Goal: Information Seeking & Learning: Learn about a topic

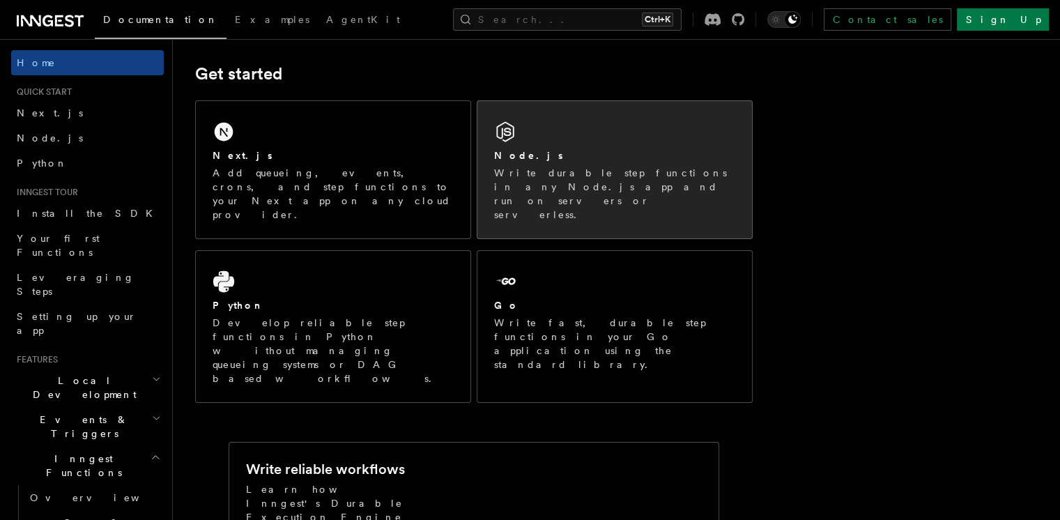
click at [692, 202] on div "Node.js Write durable step functions in any Node.js app and run on servers or s…" at bounding box center [614, 169] width 274 height 137
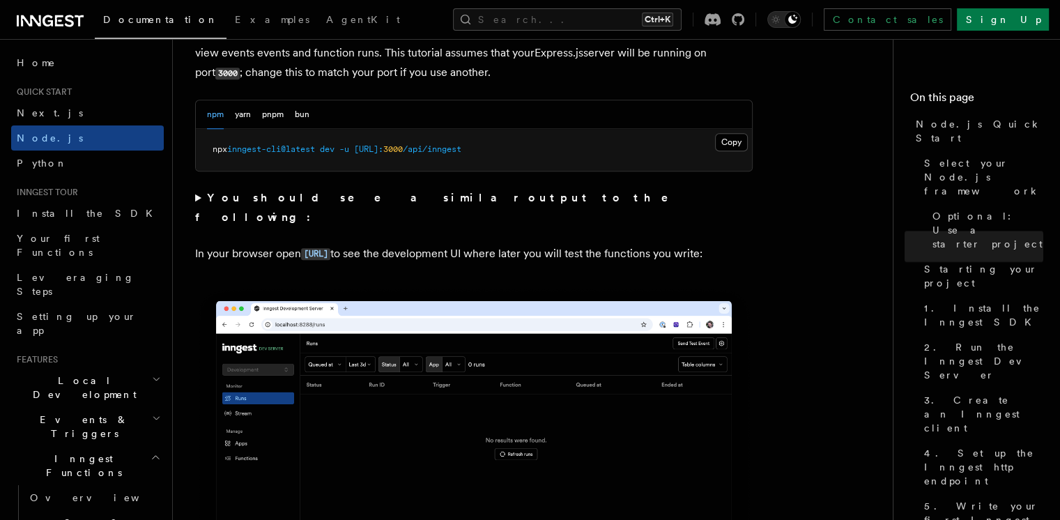
scroll to position [1154, 0]
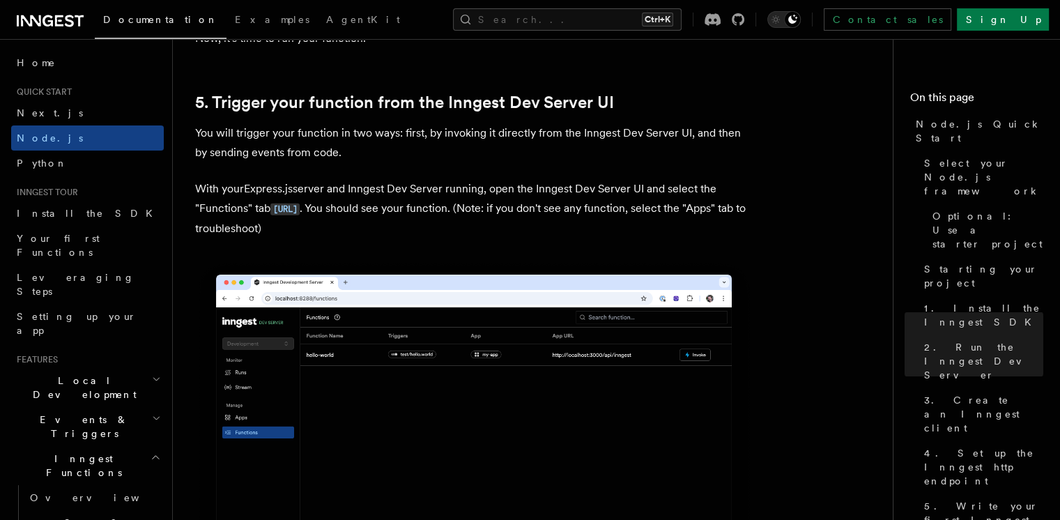
scroll to position [3250, 0]
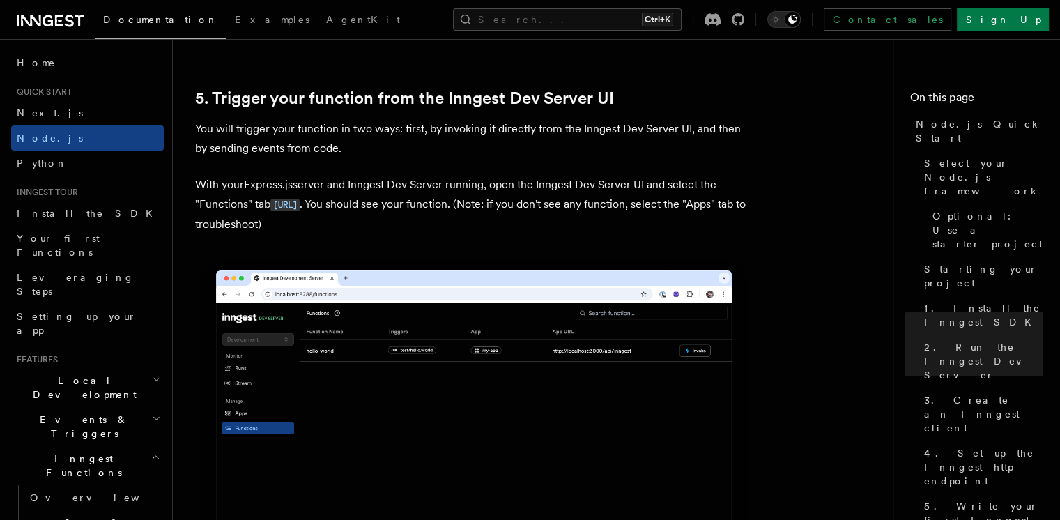
click at [564, 288] on img at bounding box center [473, 431] width 557 height 350
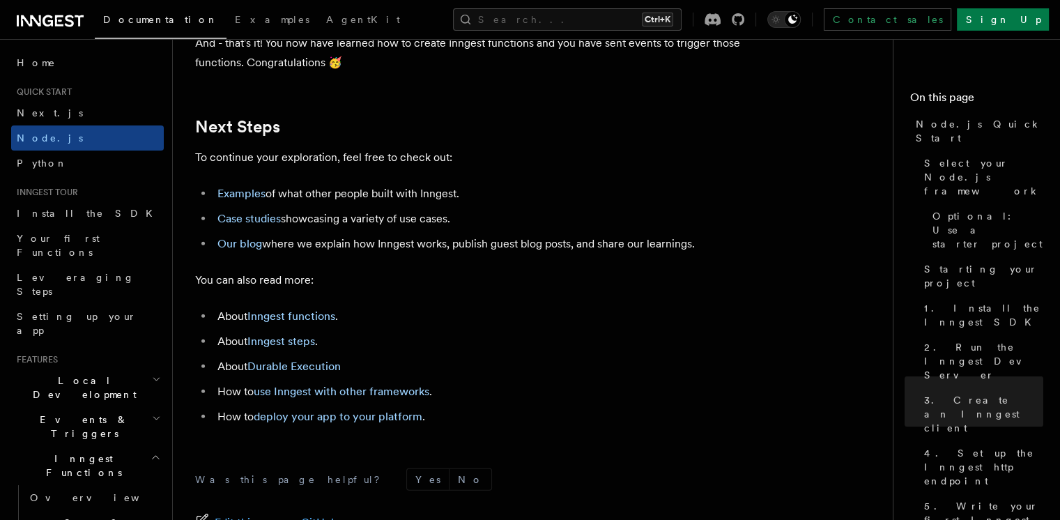
scroll to position [8657, 0]
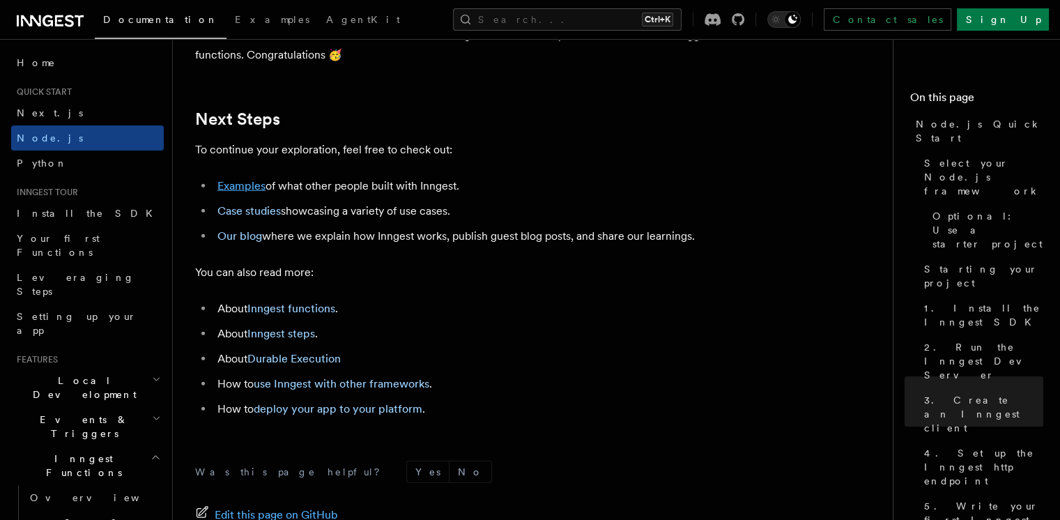
click at [251, 192] on link "Examples" at bounding box center [241, 185] width 48 height 13
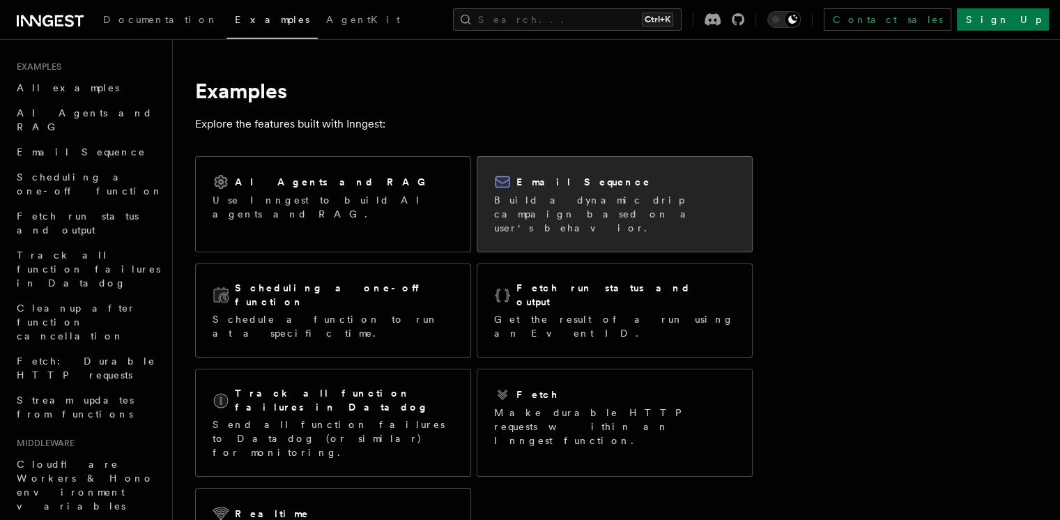
click at [521, 216] on p "Build a dynamic drip campaign based on a user's behavior." at bounding box center [614, 214] width 241 height 42
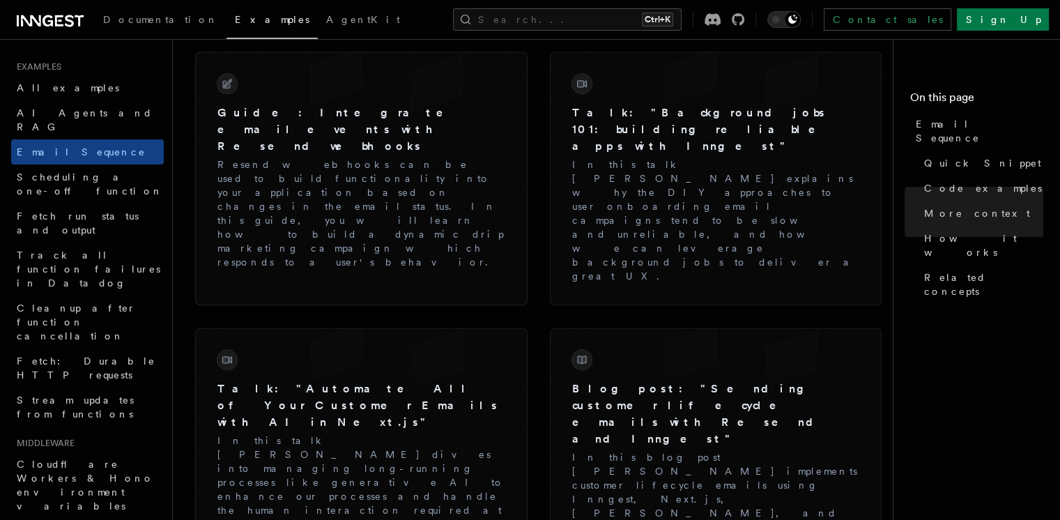
scroll to position [2304, 0]
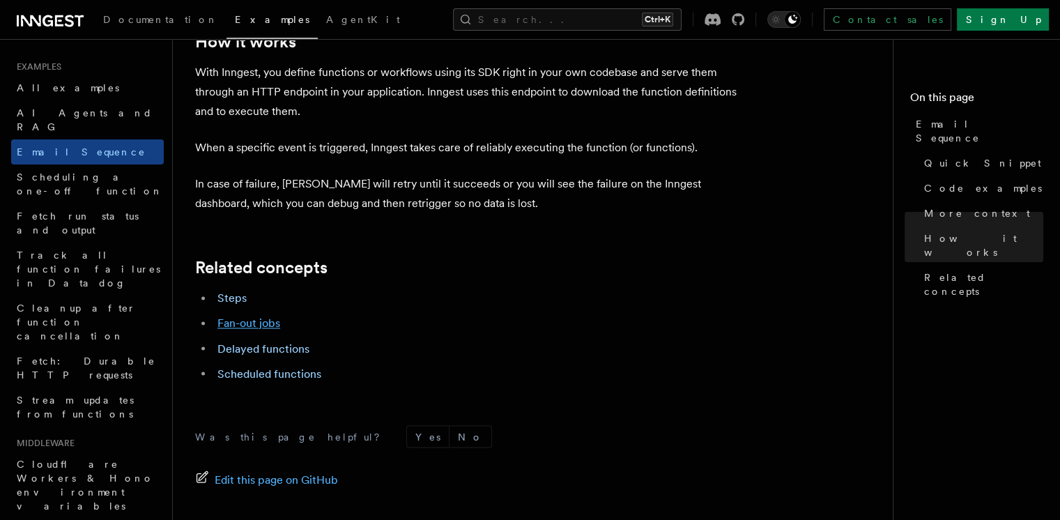
click at [265, 316] on link "Fan-out jobs" at bounding box center [248, 322] width 63 height 13
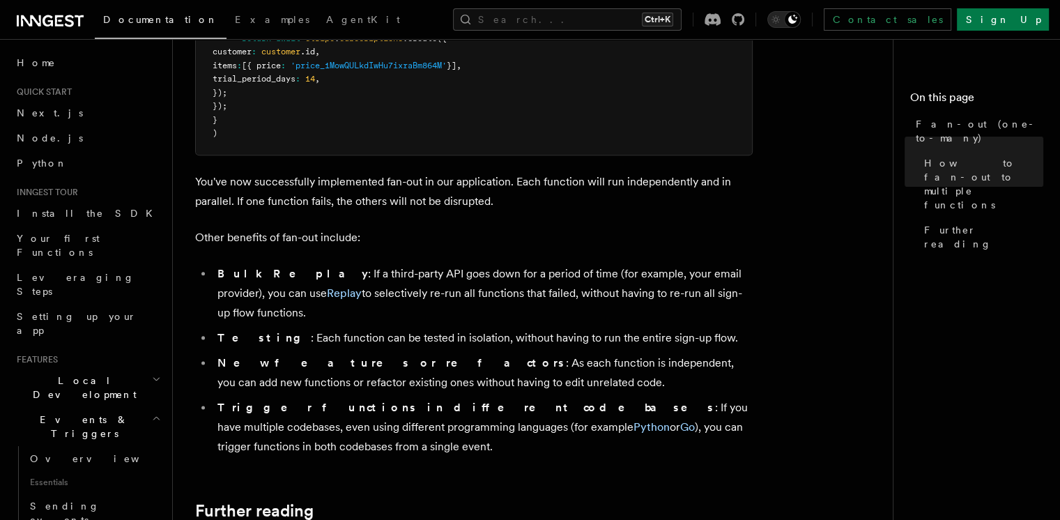
scroll to position [1859, 0]
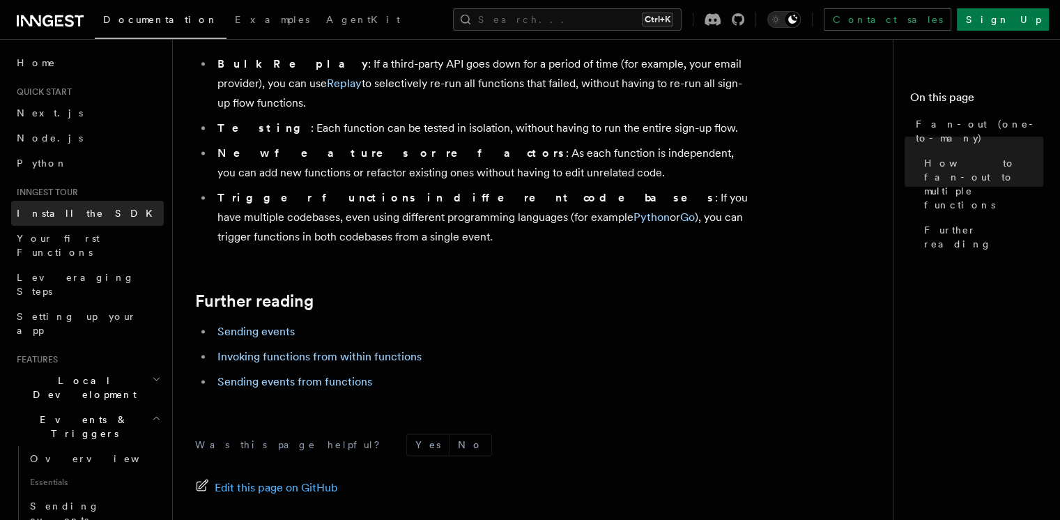
click at [88, 215] on link "Install the SDK" at bounding box center [87, 213] width 153 height 25
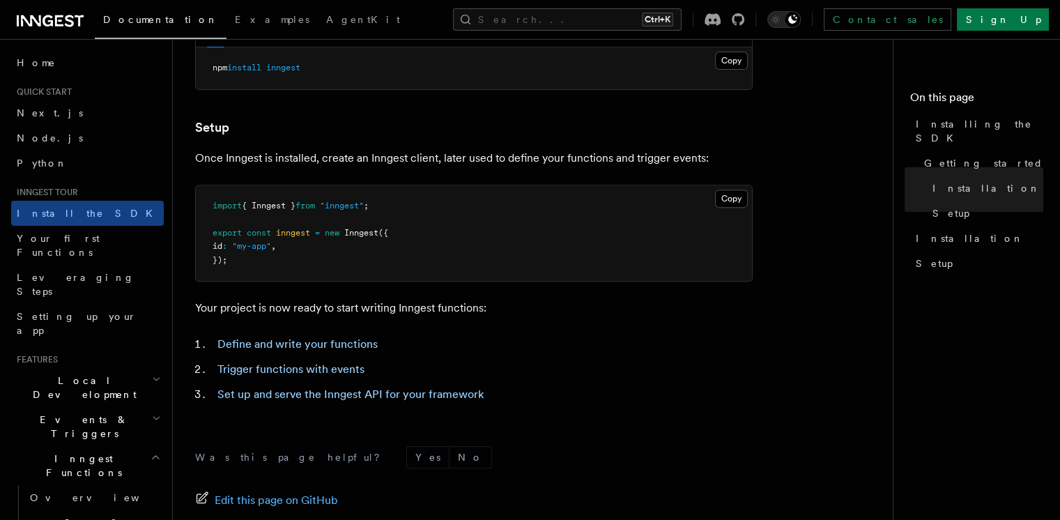
scroll to position [638, 0]
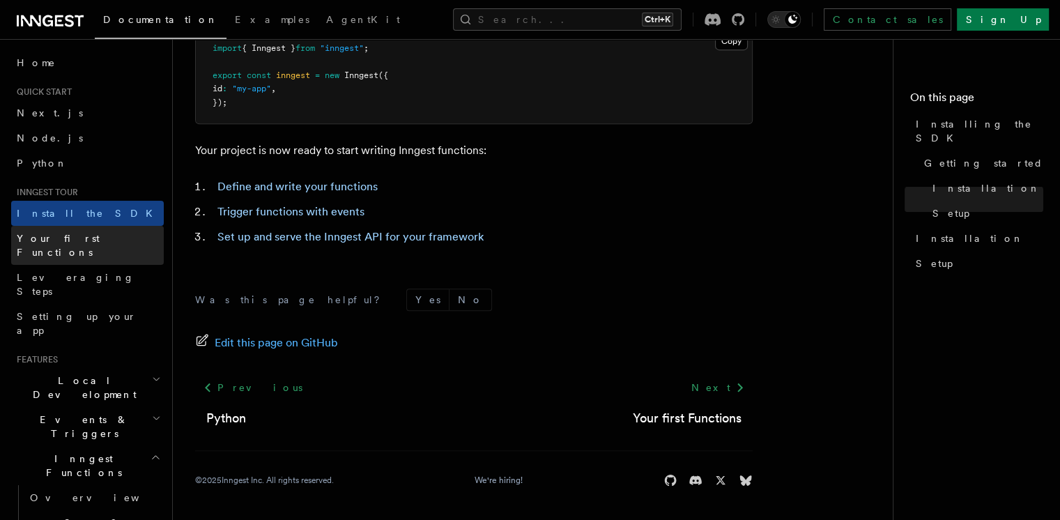
click at [132, 247] on link "Your first Functions" at bounding box center [87, 245] width 153 height 39
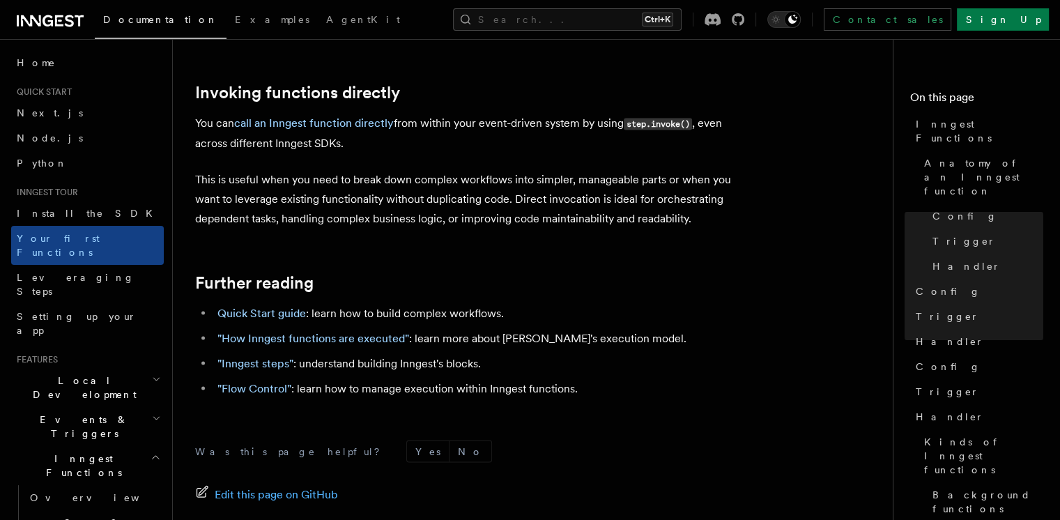
scroll to position [2899, 0]
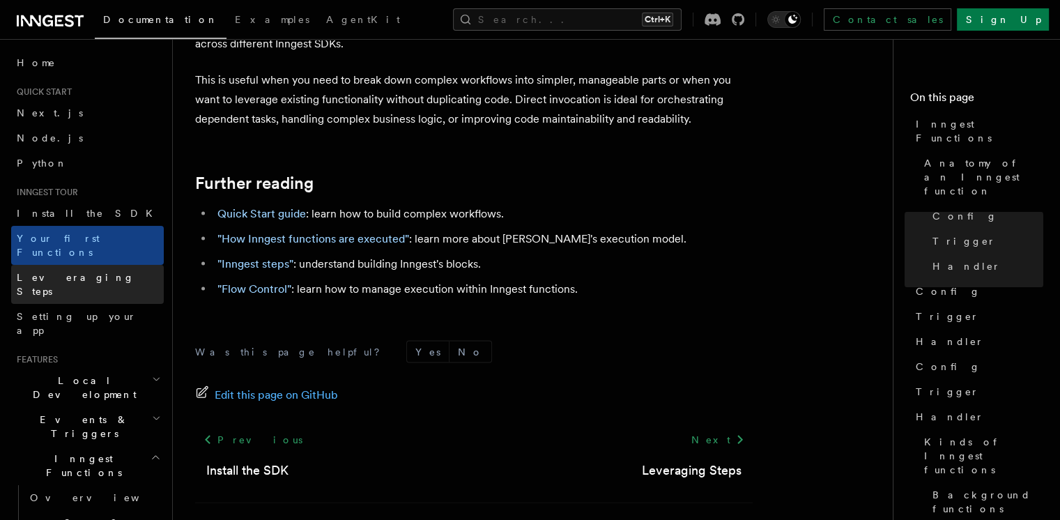
click at [134, 271] on link "Leveraging Steps" at bounding box center [87, 284] width 153 height 39
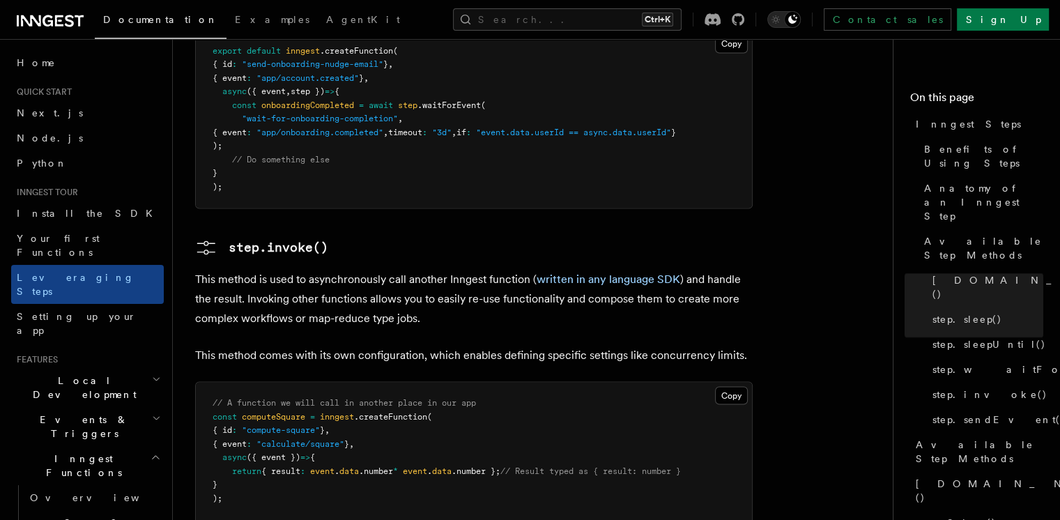
scroll to position [2414, 0]
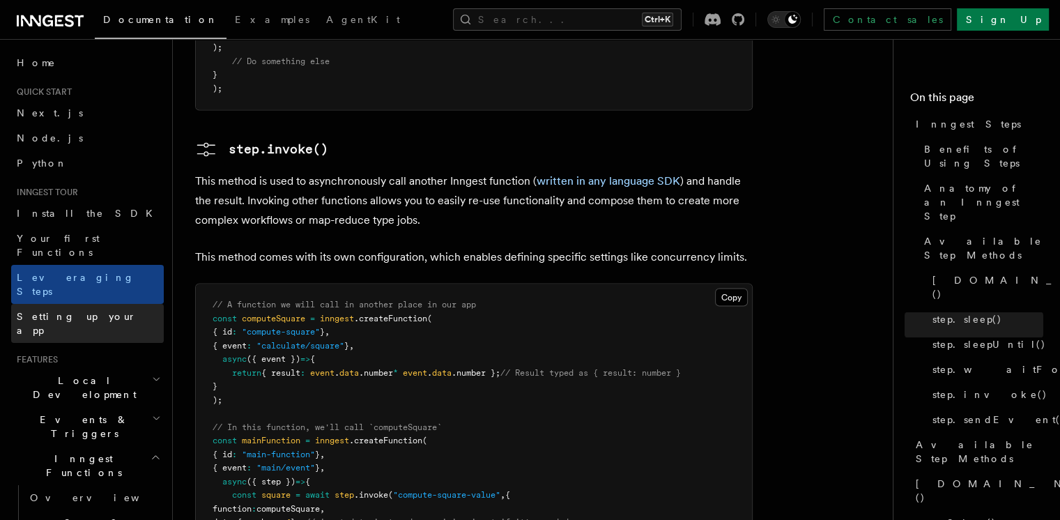
click at [115, 304] on link "Setting up your app" at bounding box center [87, 323] width 153 height 39
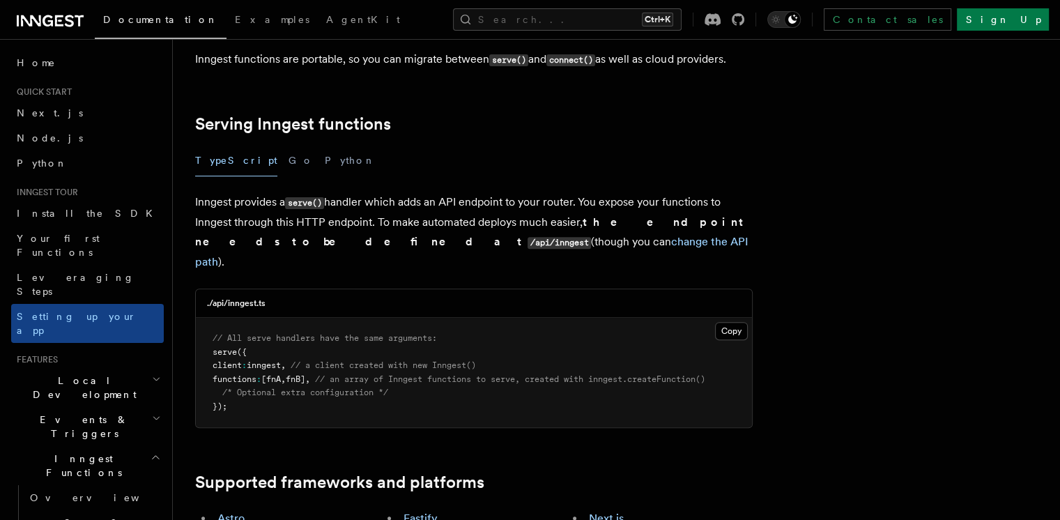
scroll to position [470, 0]
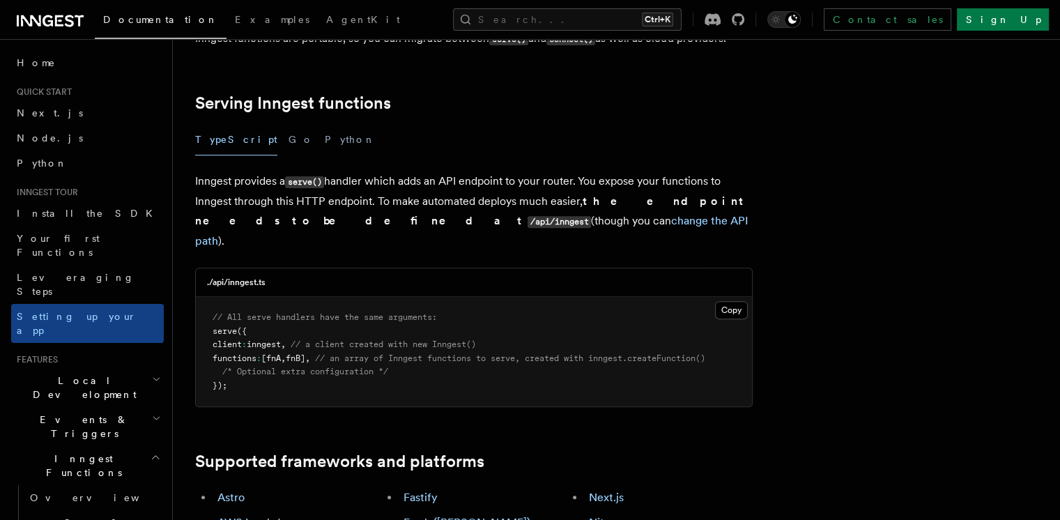
click at [126, 368] on h2 "Local Development" at bounding box center [87, 387] width 153 height 39
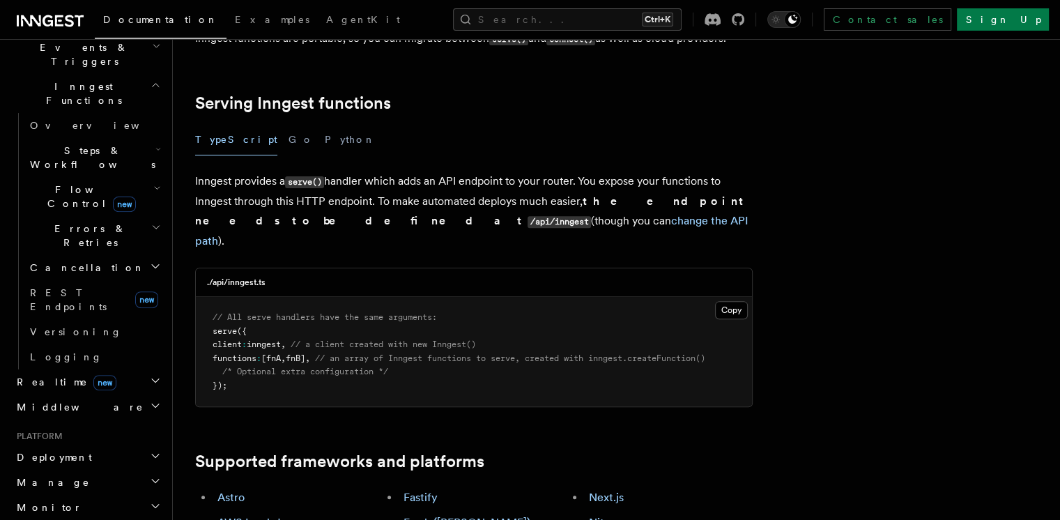
scroll to position [508, 0]
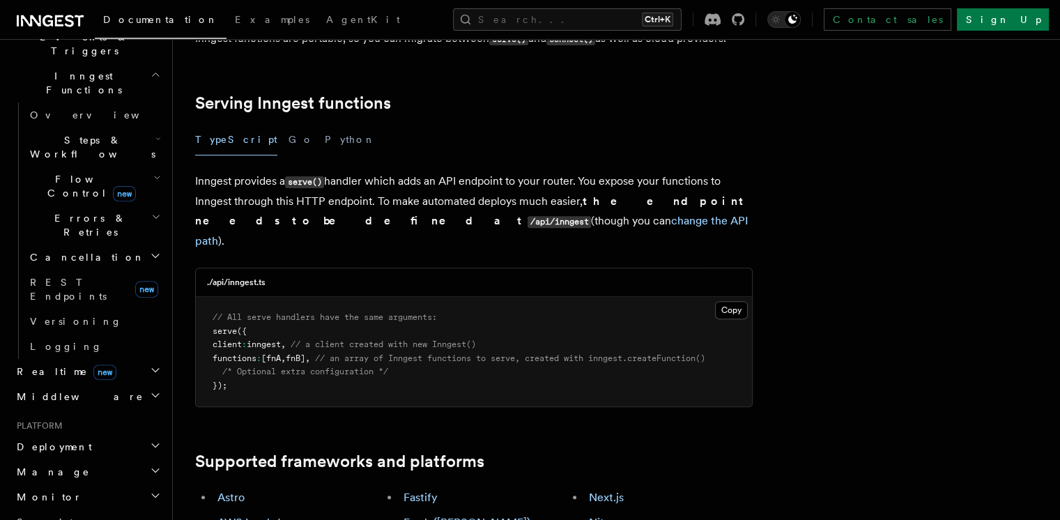
click at [150, 364] on icon "button" at bounding box center [155, 369] width 11 height 11
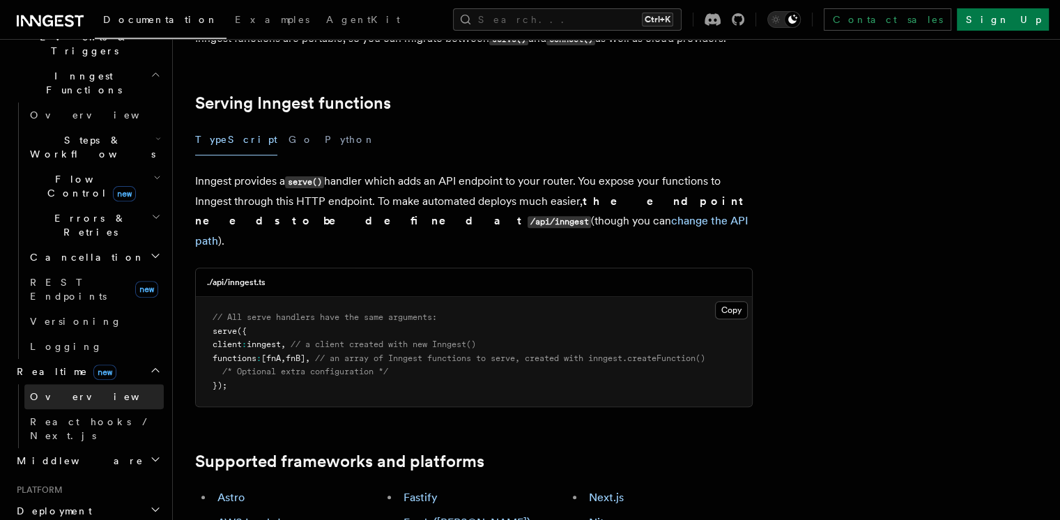
click at [111, 384] on link "Overview" at bounding box center [93, 396] width 139 height 25
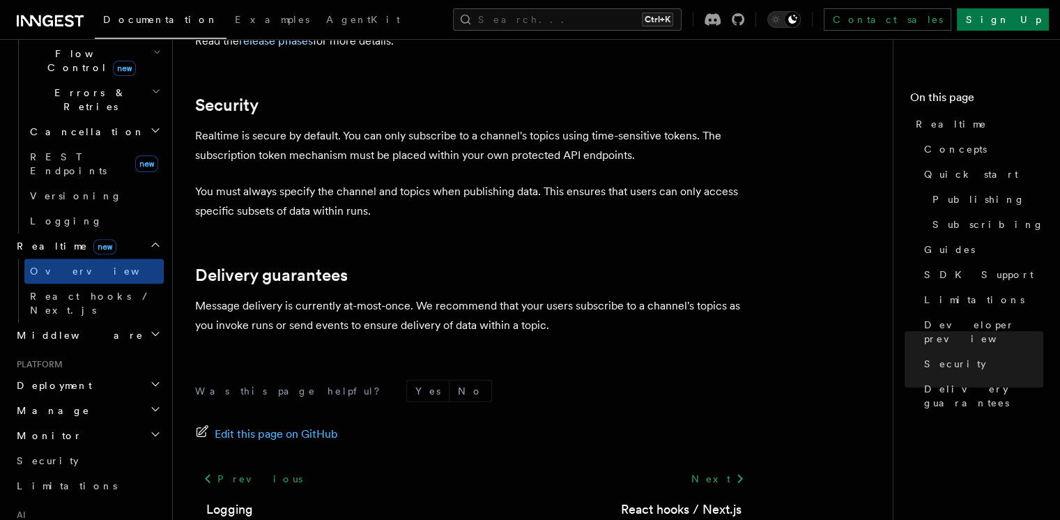
scroll to position [3981, 0]
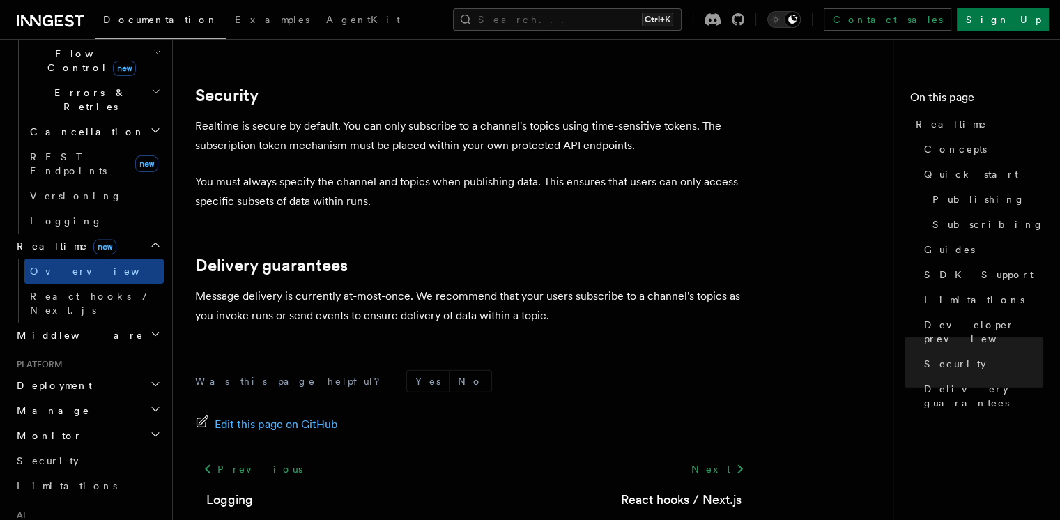
click at [122, 373] on h2 "Deployment" at bounding box center [87, 385] width 153 height 25
click at [98, 398] on link "Overview" at bounding box center [93, 410] width 139 height 25
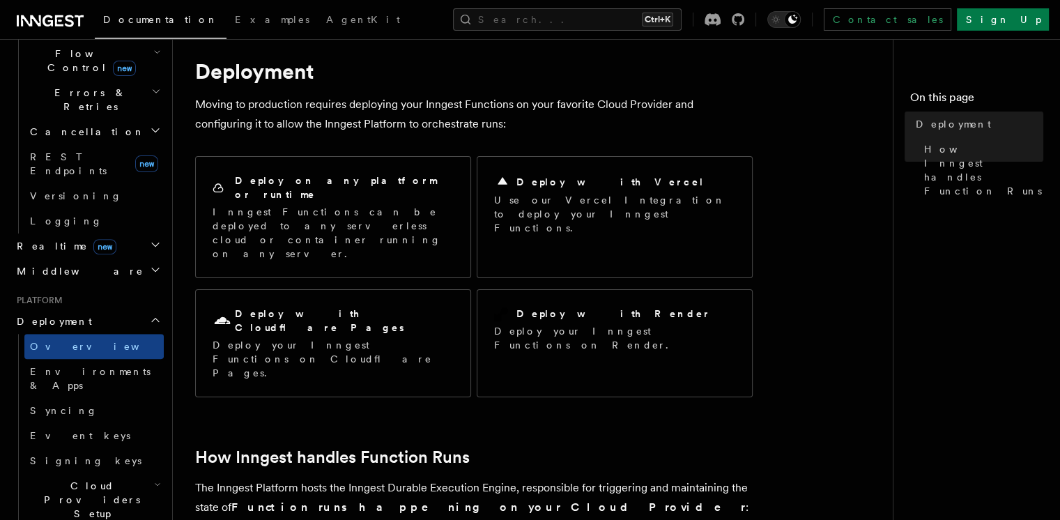
scroll to position [8, 0]
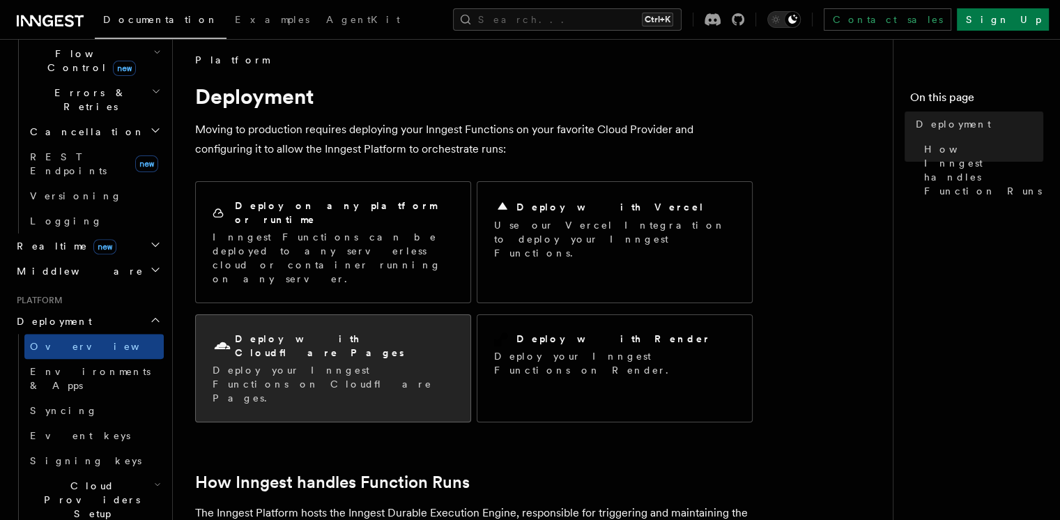
click at [270, 363] on p "Deploy your Inngest Functions on Cloudflare Pages." at bounding box center [332, 384] width 241 height 42
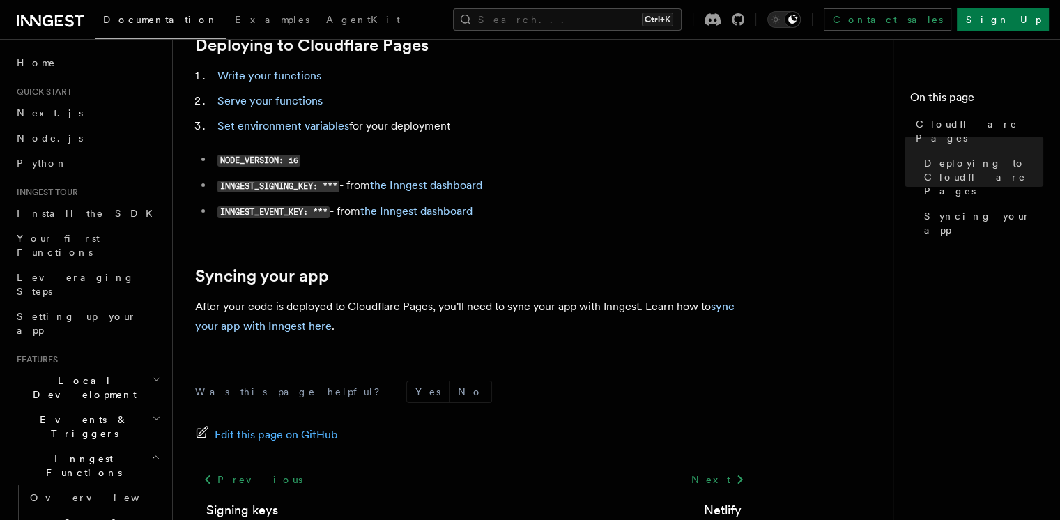
scroll to position [150, 0]
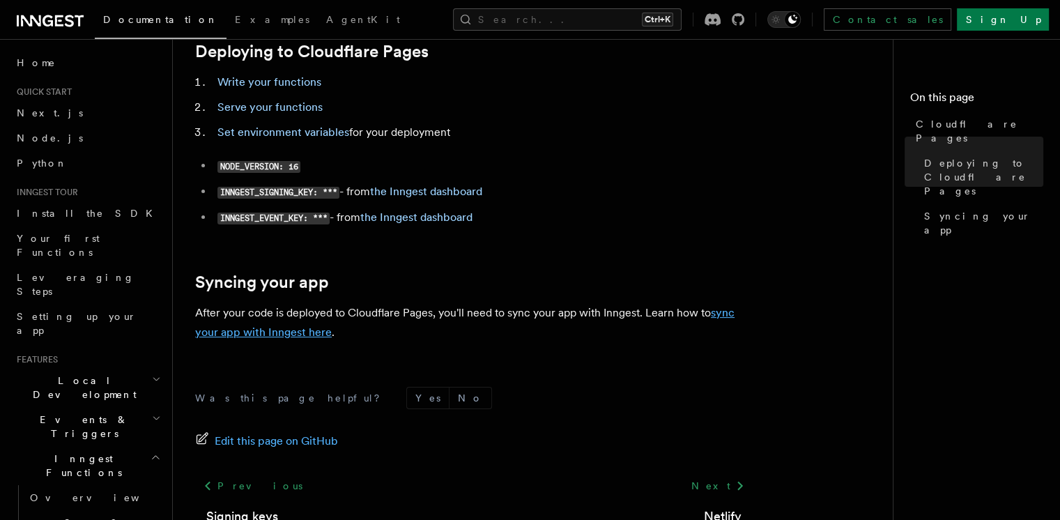
click at [714, 314] on link "sync your app with Inngest here" at bounding box center [464, 322] width 539 height 33
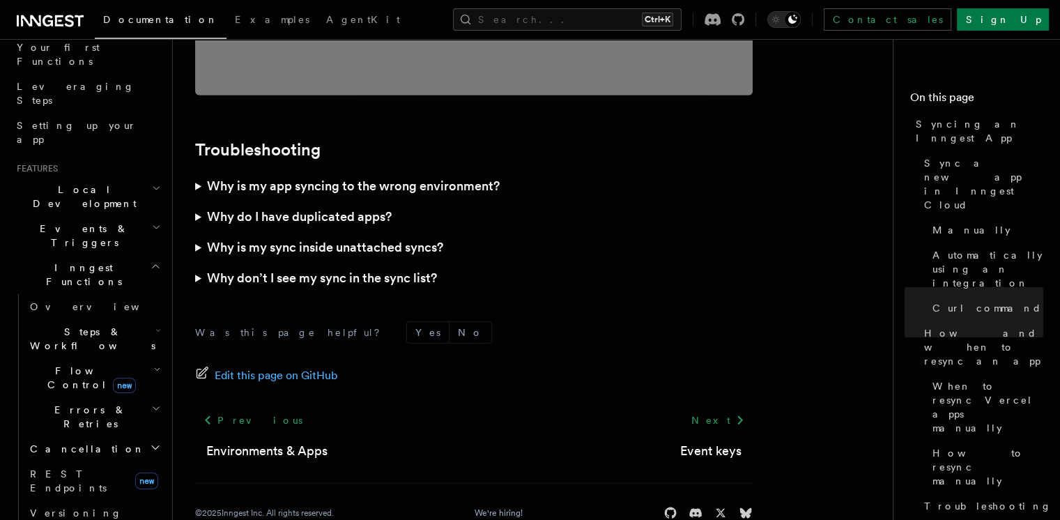
scroll to position [195, 0]
click at [132, 315] on h2 "Steps & Workflows" at bounding box center [93, 334] width 139 height 39
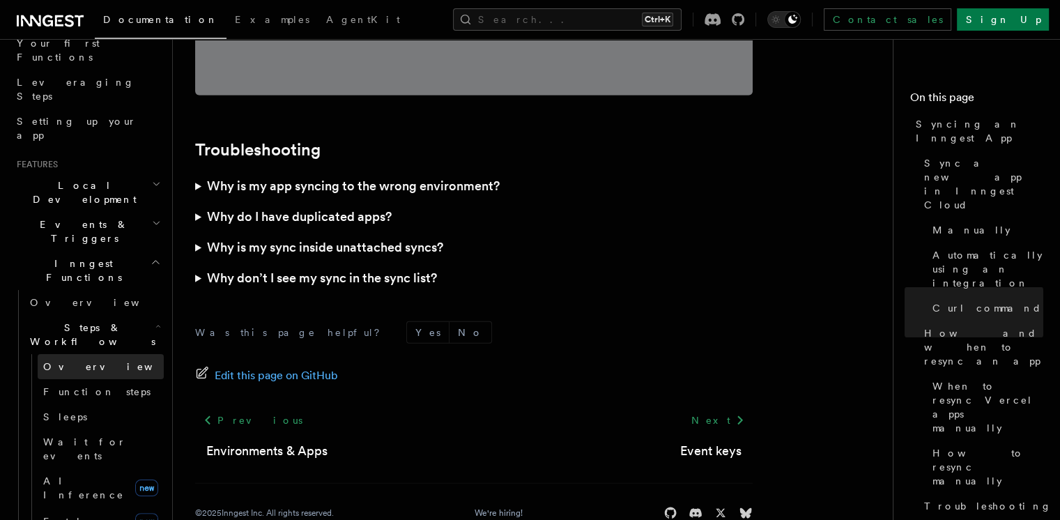
click at [103, 354] on link "Overview" at bounding box center [101, 366] width 126 height 25
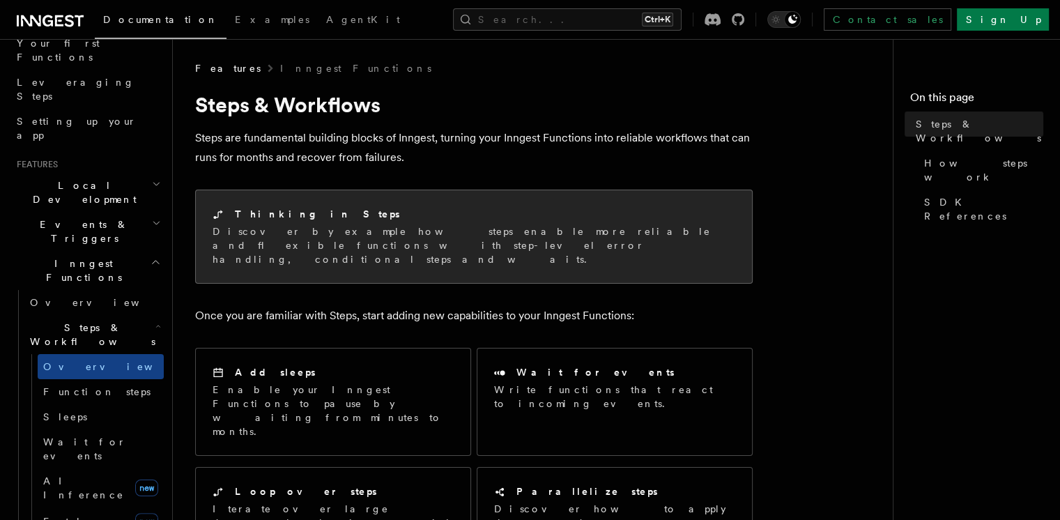
click at [217, 247] on p "Discover by example how steps enable more reliable and flexible functions with …" at bounding box center [473, 245] width 522 height 42
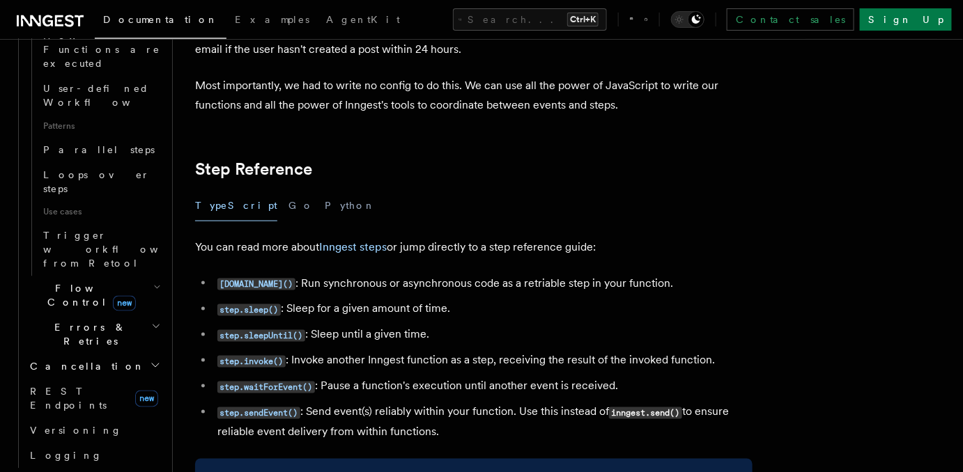
scroll to position [738, 0]
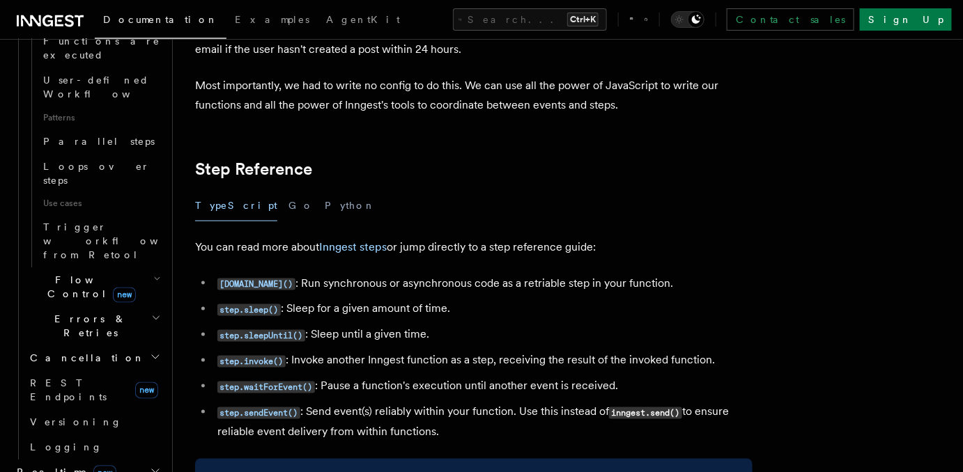
click at [137, 268] on h2 "Flow Control new" at bounding box center [93, 287] width 139 height 39
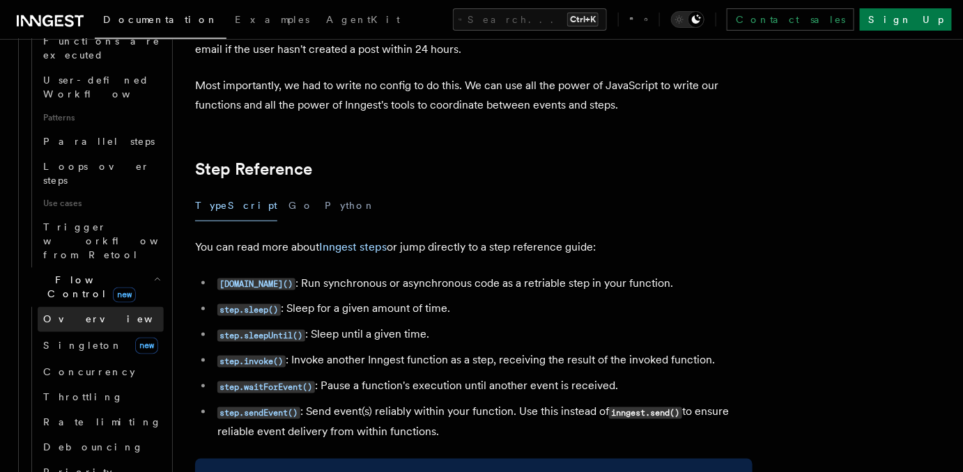
click at [97, 307] on link "Overview" at bounding box center [101, 319] width 126 height 25
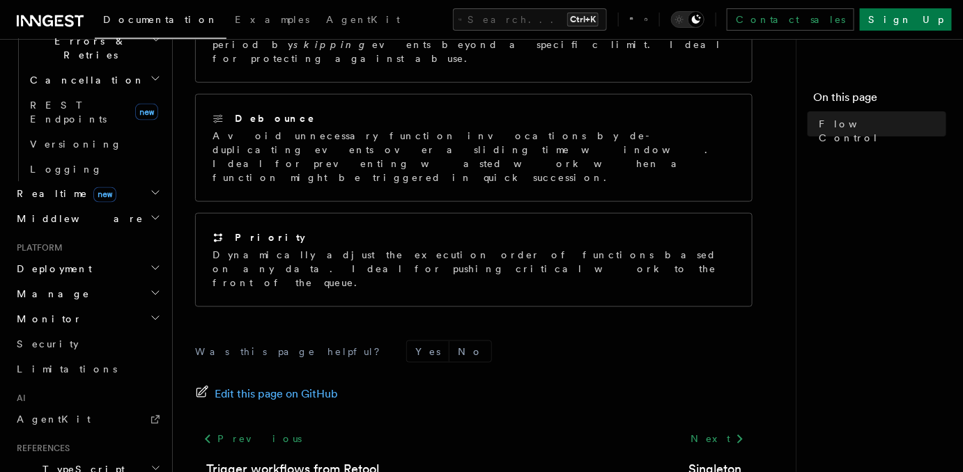
scroll to position [848, 0]
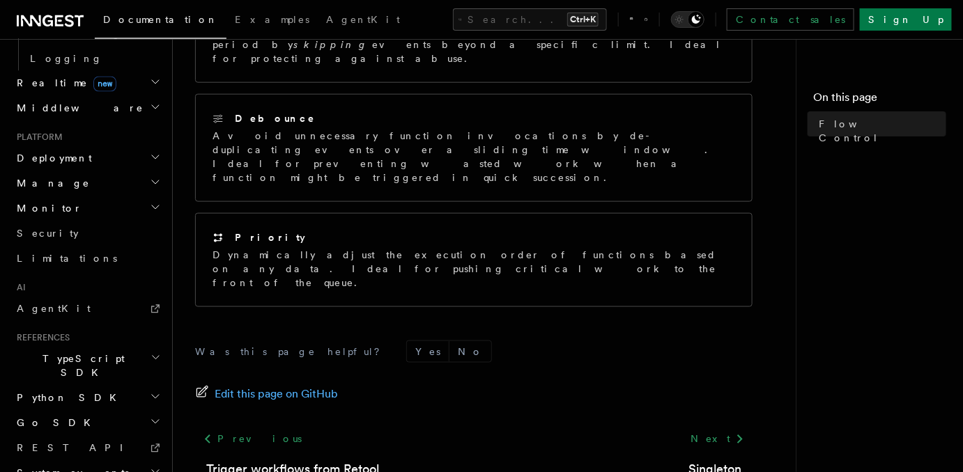
click at [127, 411] on h2 "Go SDK" at bounding box center [87, 423] width 153 height 25
click at [135, 386] on h2 "Python SDK" at bounding box center [87, 398] width 153 height 25
click at [134, 386] on h2 "Python SDK" at bounding box center [87, 398] width 153 height 25
click at [116, 347] on h2 "TypeScript SDK" at bounding box center [87, 366] width 153 height 39
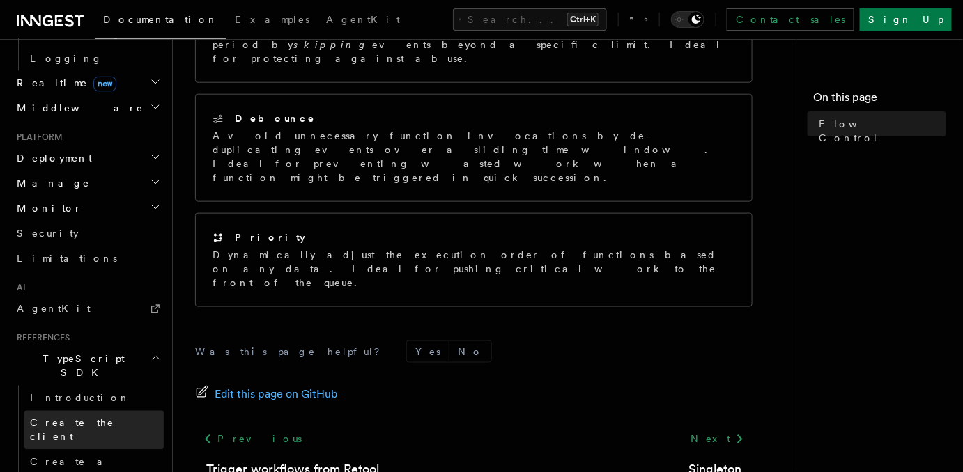
click at [95, 418] on span "Create the client" at bounding box center [72, 430] width 84 height 25
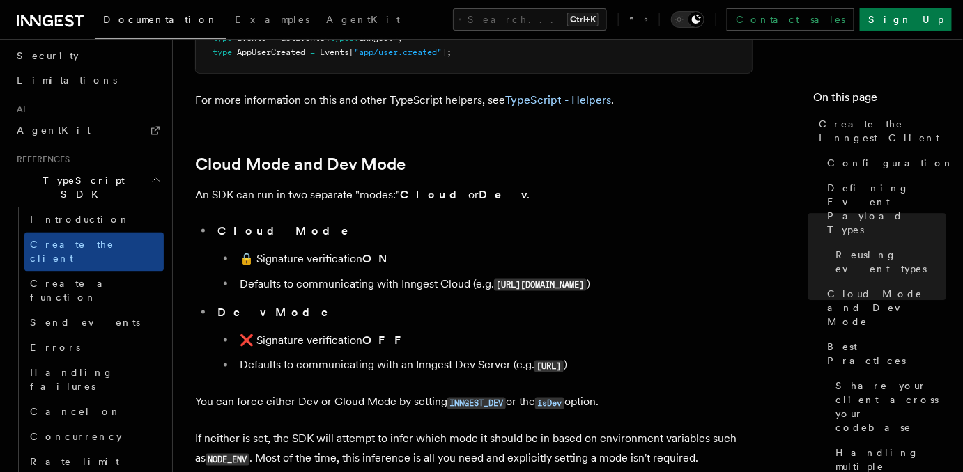
scroll to position [2318, 0]
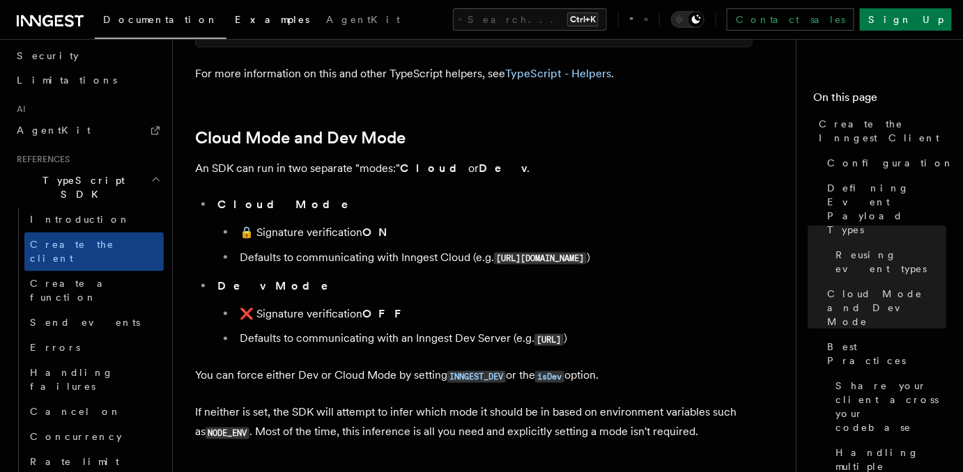
click at [226, 26] on link "Examples" at bounding box center [271, 20] width 91 height 33
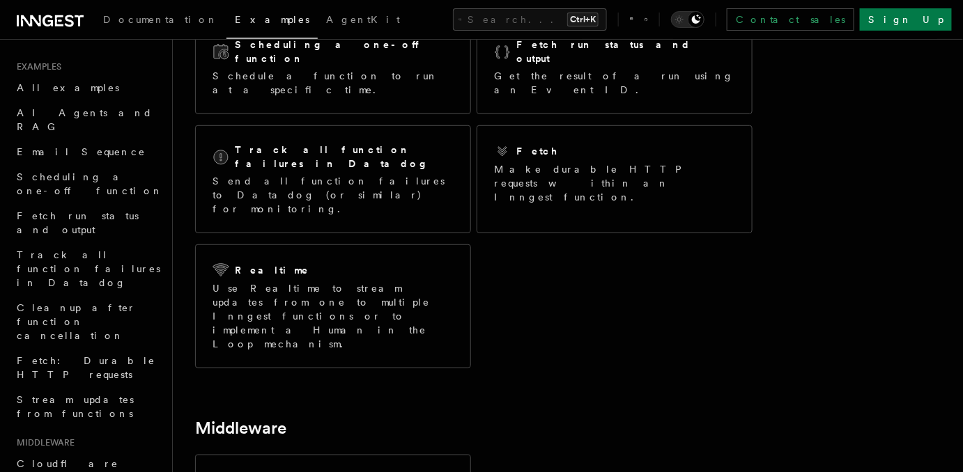
scroll to position [279, 0]
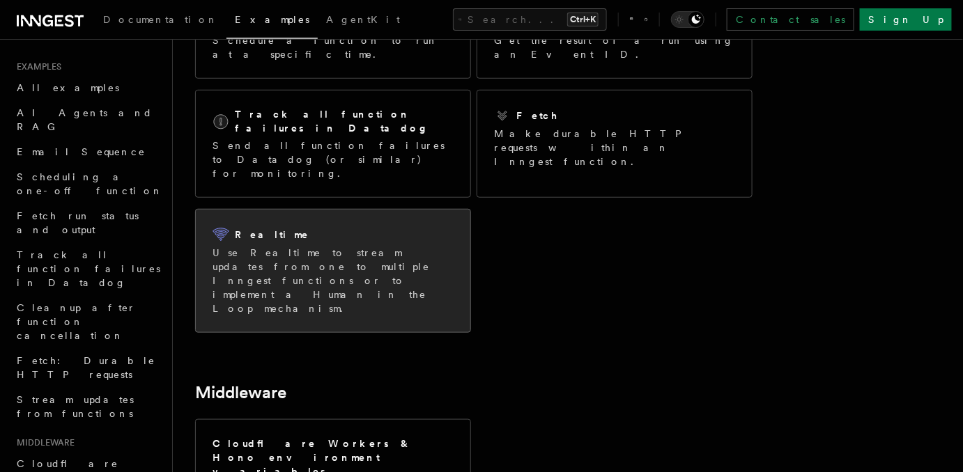
click at [251, 210] on div "Realtime Use Realtime to stream updates from one to multiple Inngest functions …" at bounding box center [333, 271] width 274 height 123
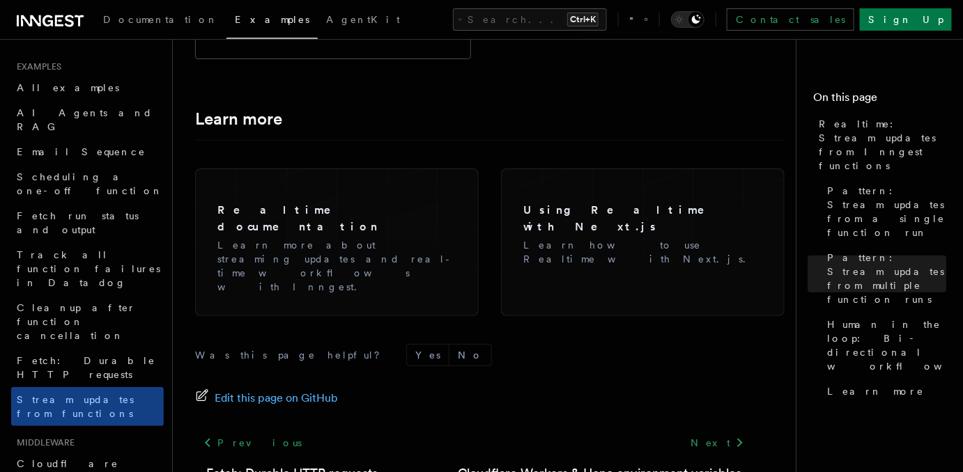
scroll to position [3553, 0]
